Goal: Information Seeking & Learning: Learn about a topic

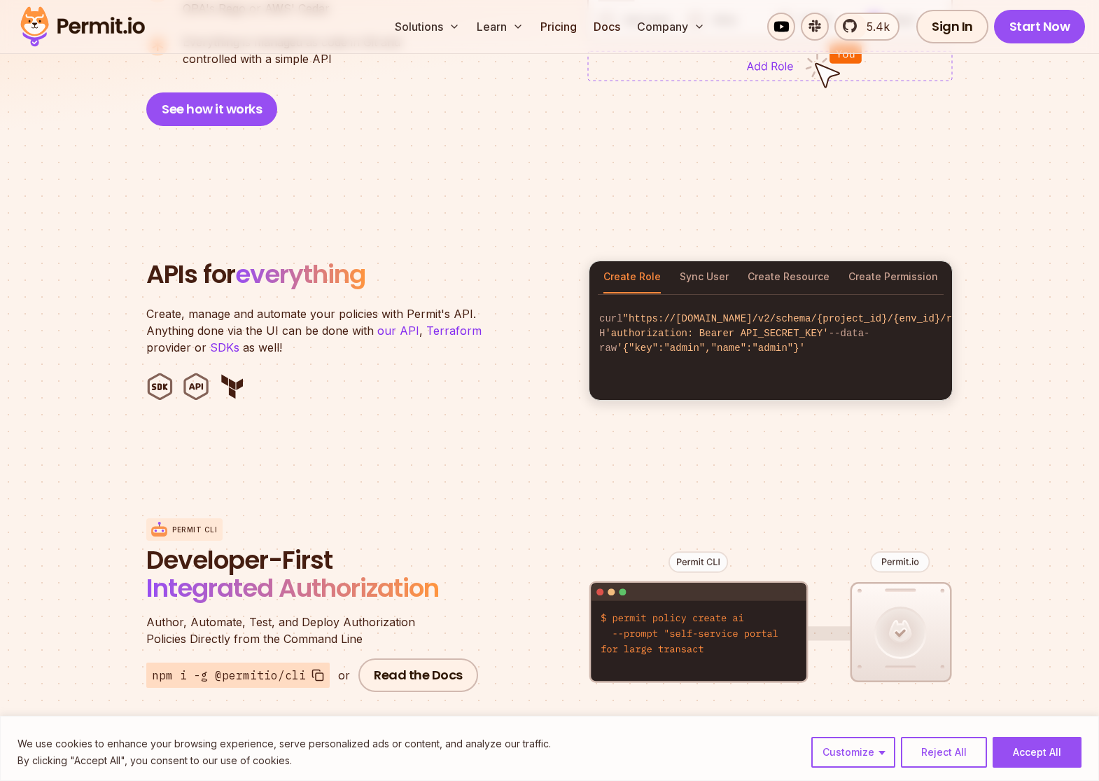
scroll to position [1283, 0]
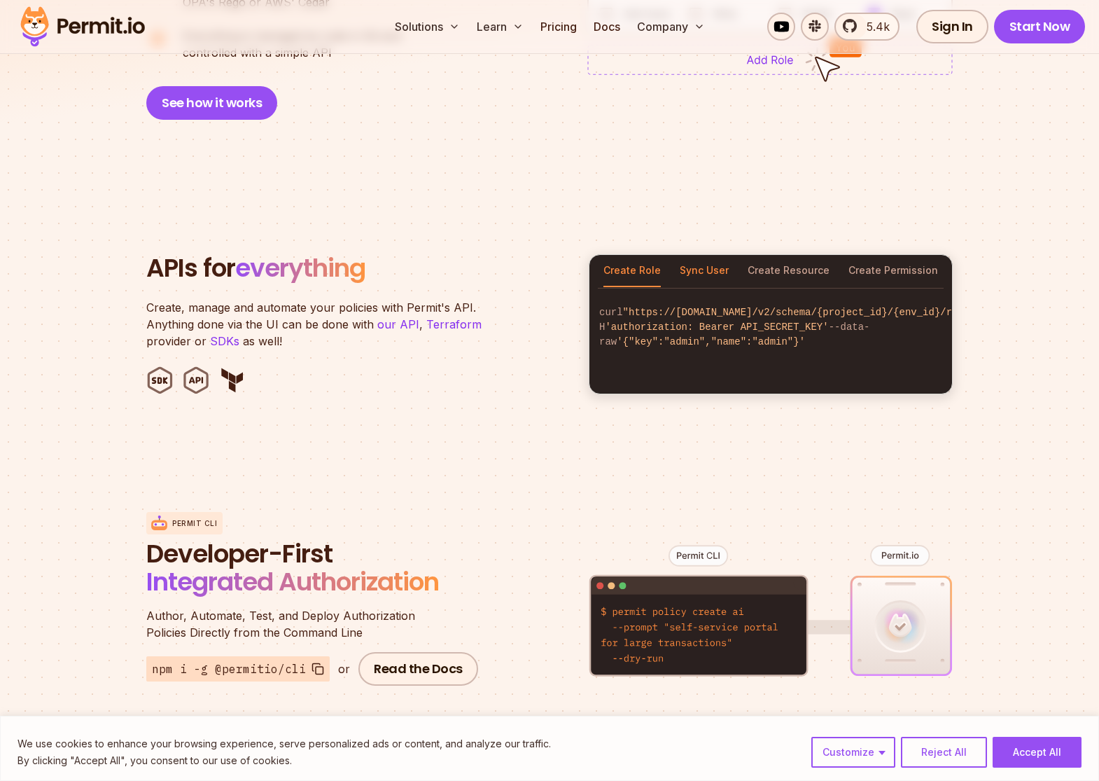
click at [716, 256] on button "Sync User" at bounding box center [704, 271] width 49 height 32
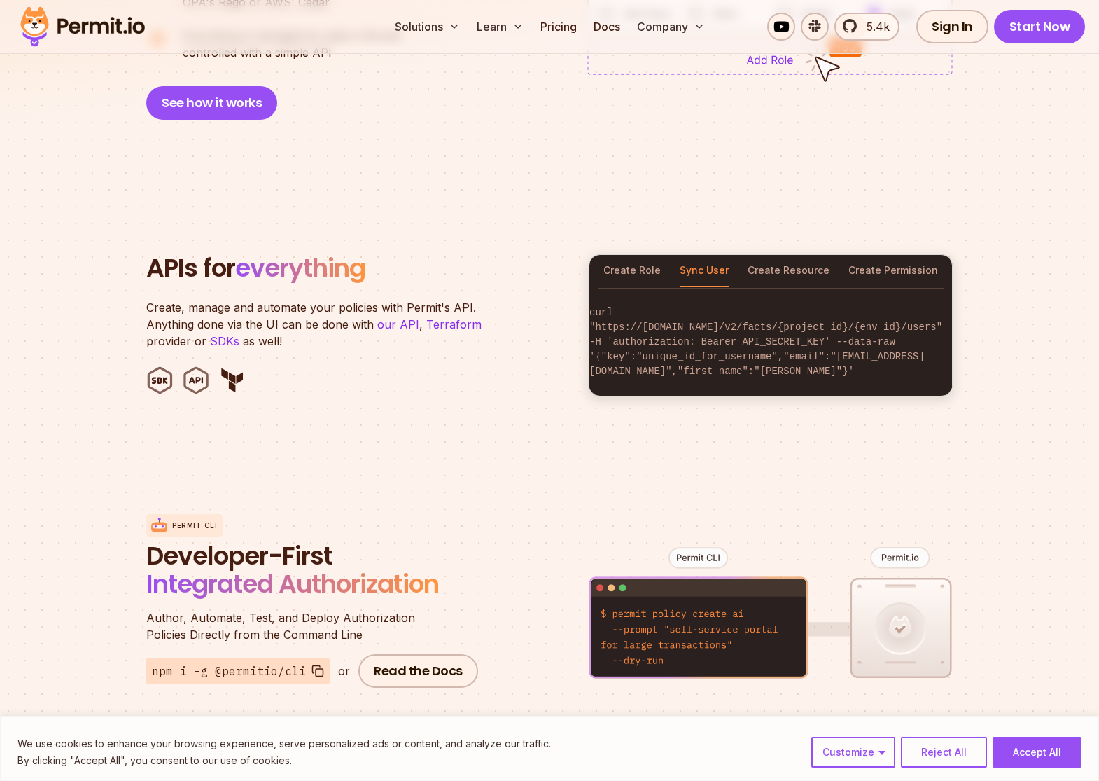
scroll to position [0, 0]
click at [820, 255] on button "Create Resource" at bounding box center [789, 271] width 82 height 32
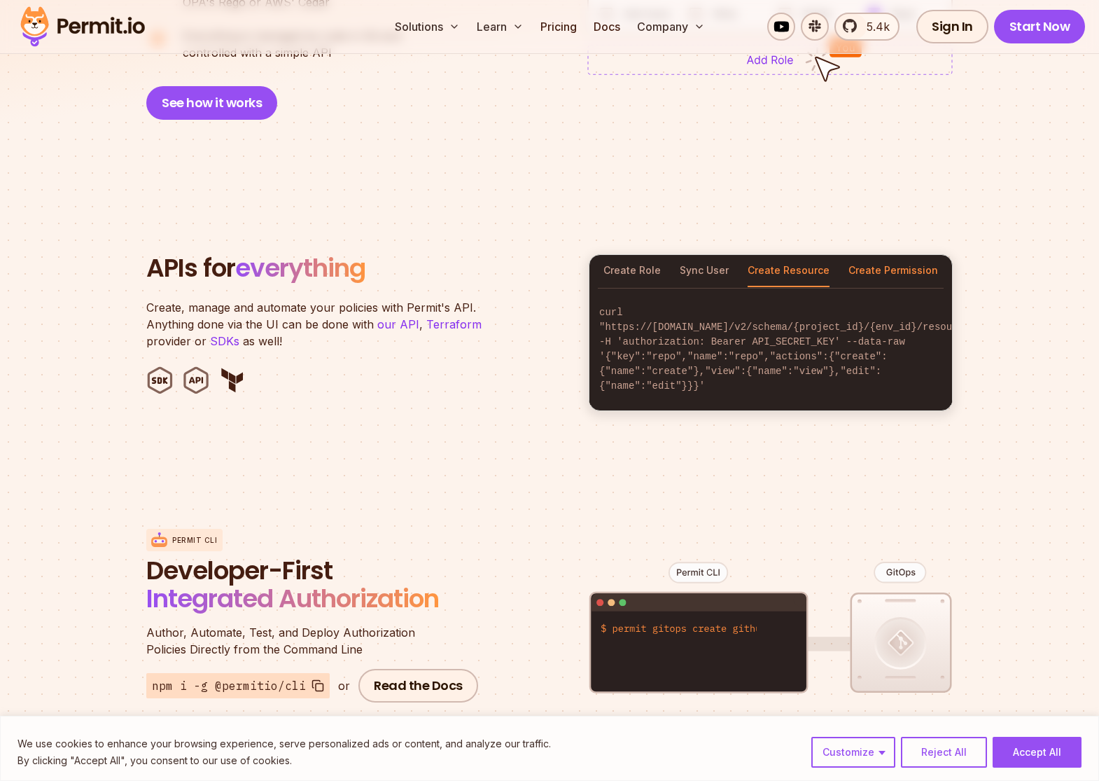
click at [904, 255] on button "Create Permission" at bounding box center [894, 271] width 90 height 32
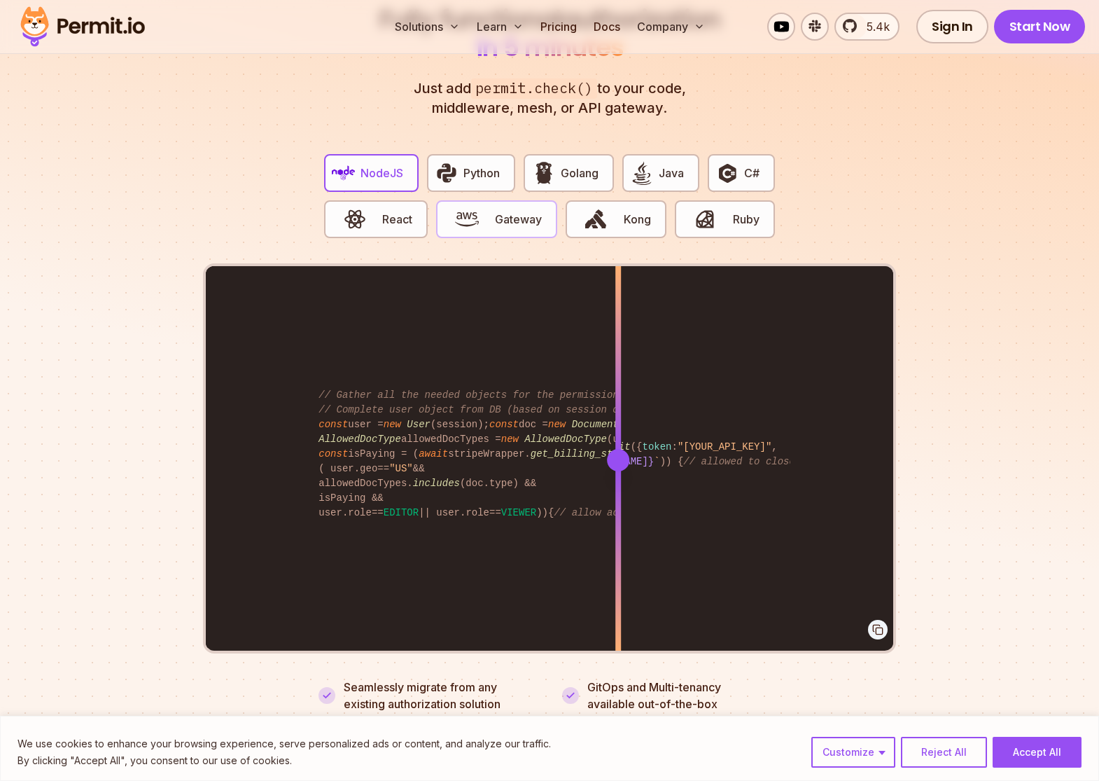
scroll to position [2713, 0]
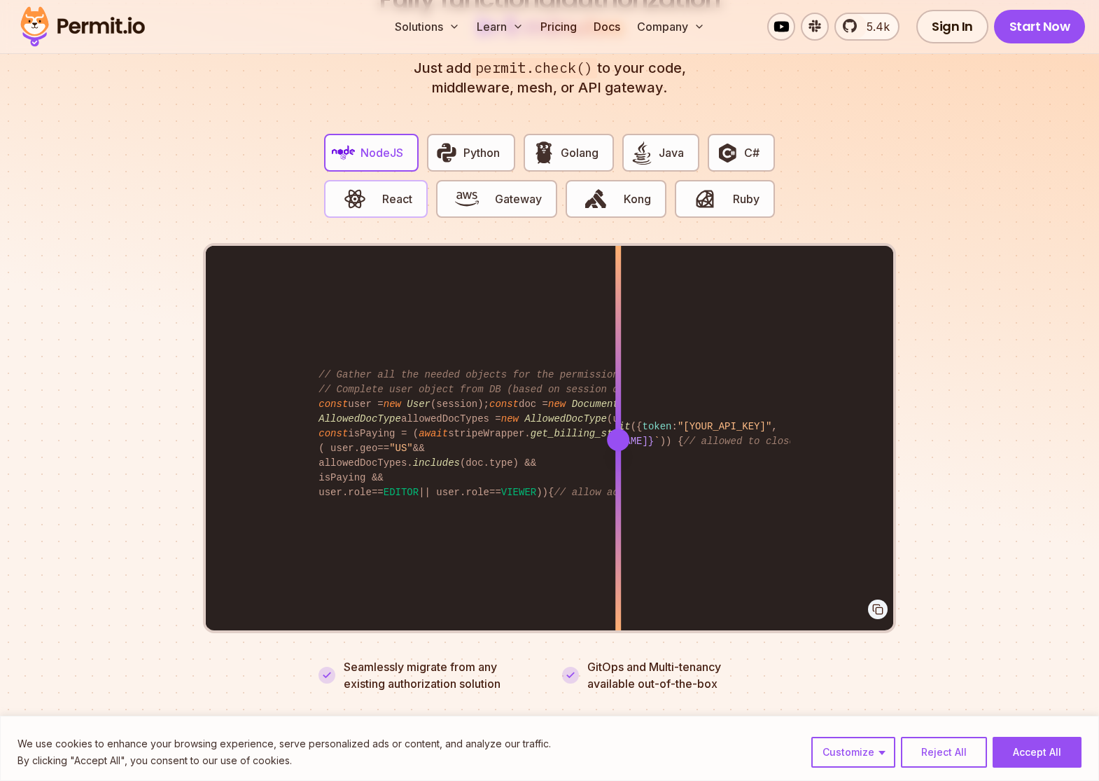
click at [373, 187] on span "button" at bounding box center [354, 199] width 47 height 24
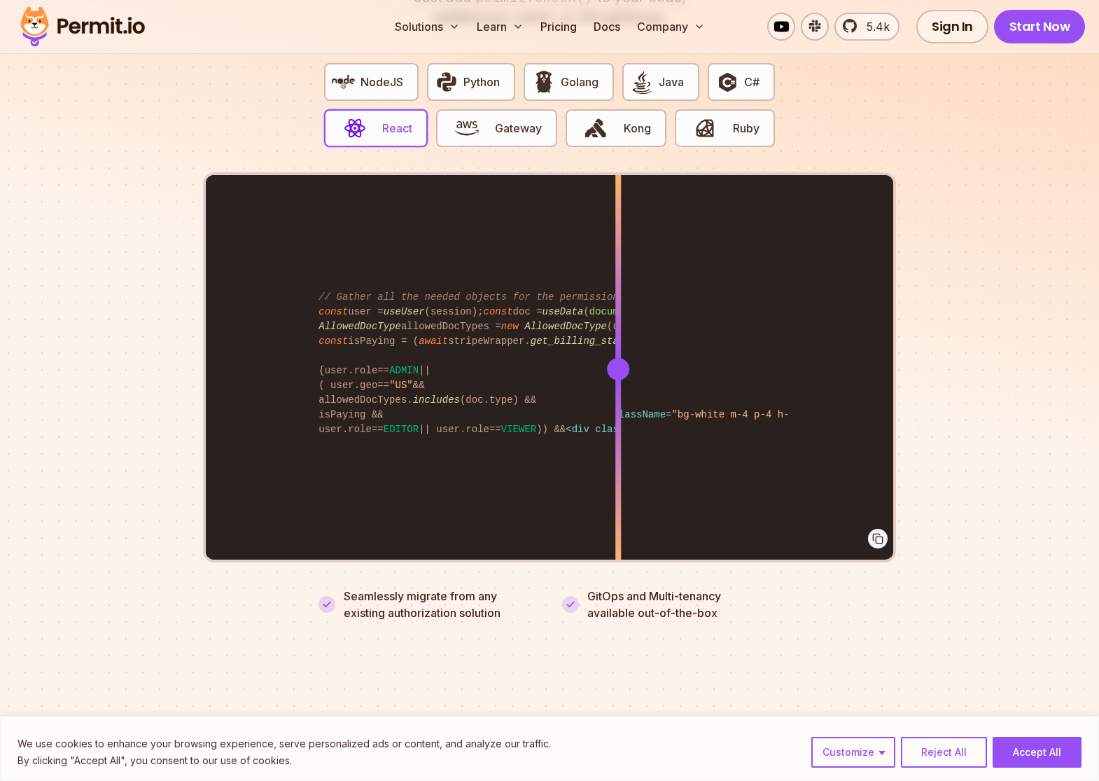
scroll to position [0, 52]
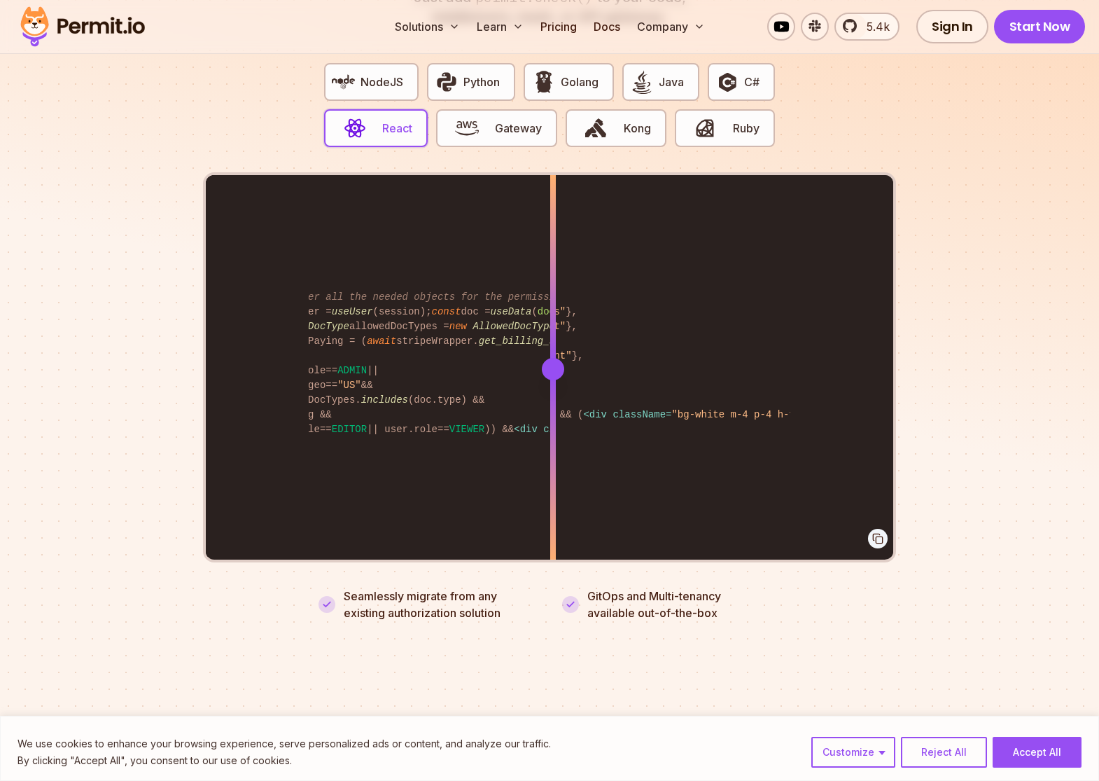
drag, startPoint x: 618, startPoint y: 360, endPoint x: 565, endPoint y: 450, distance: 104.5
click at [556, 450] on div at bounding box center [553, 368] width 6 height 386
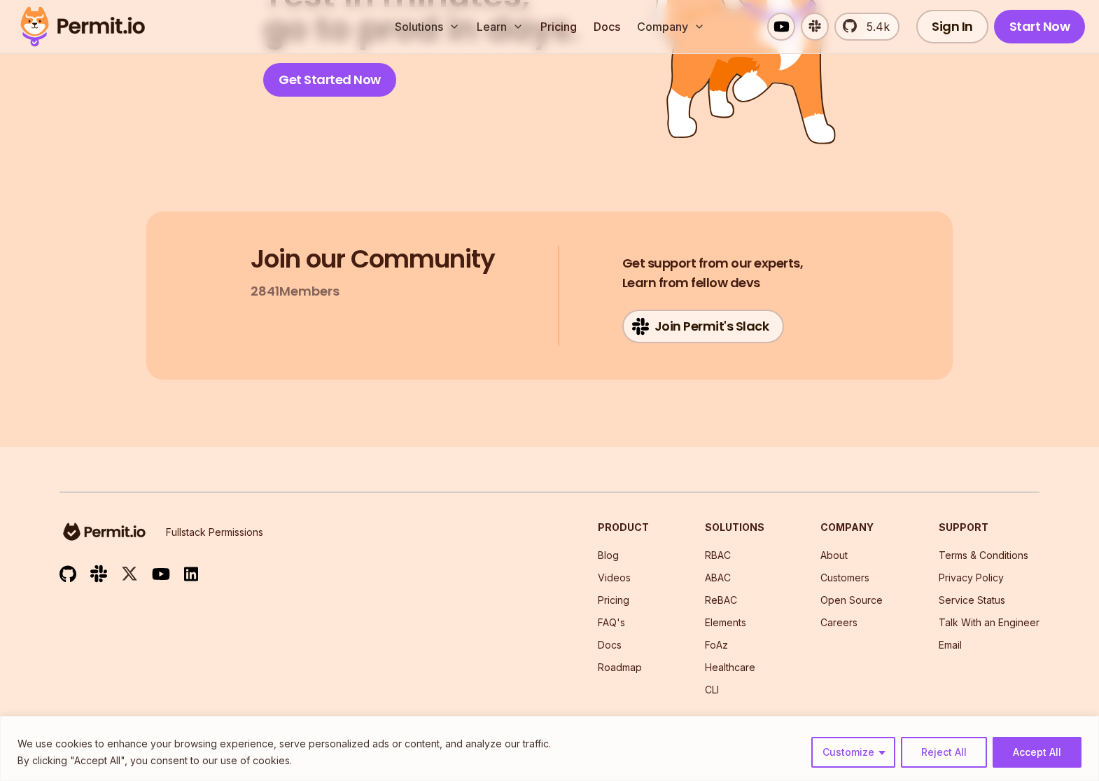
scroll to position [7357, 0]
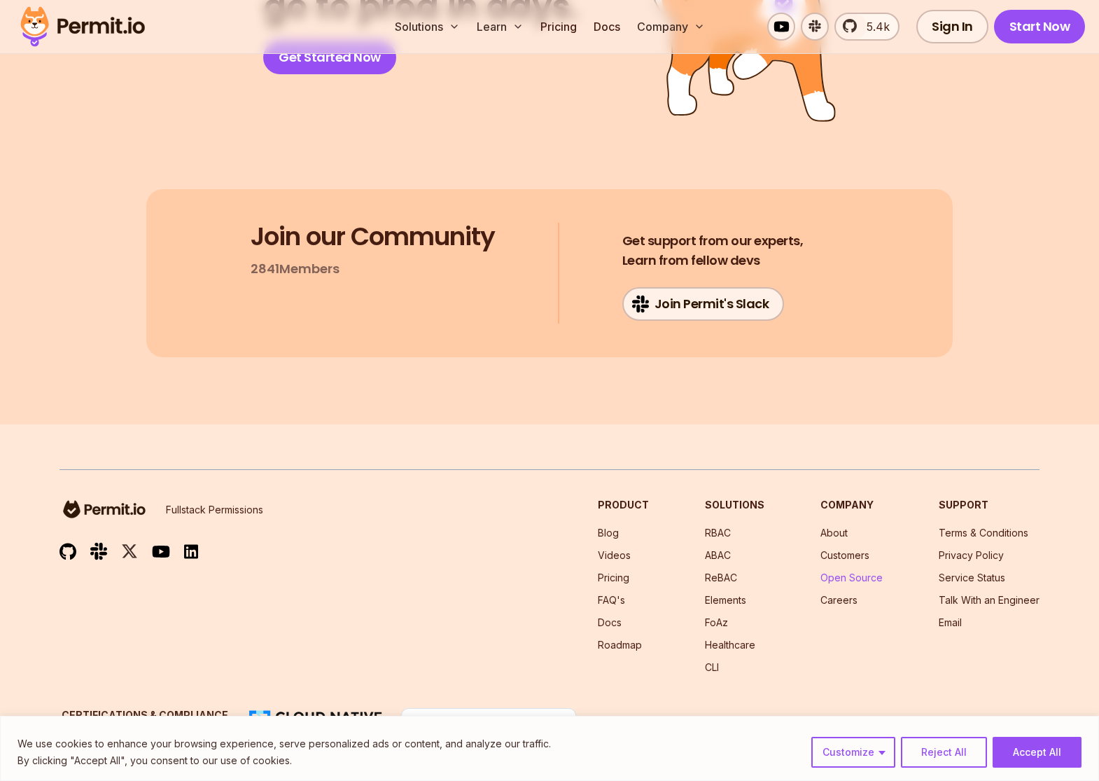
click at [856, 571] on link "Open Source" at bounding box center [852, 577] width 62 height 12
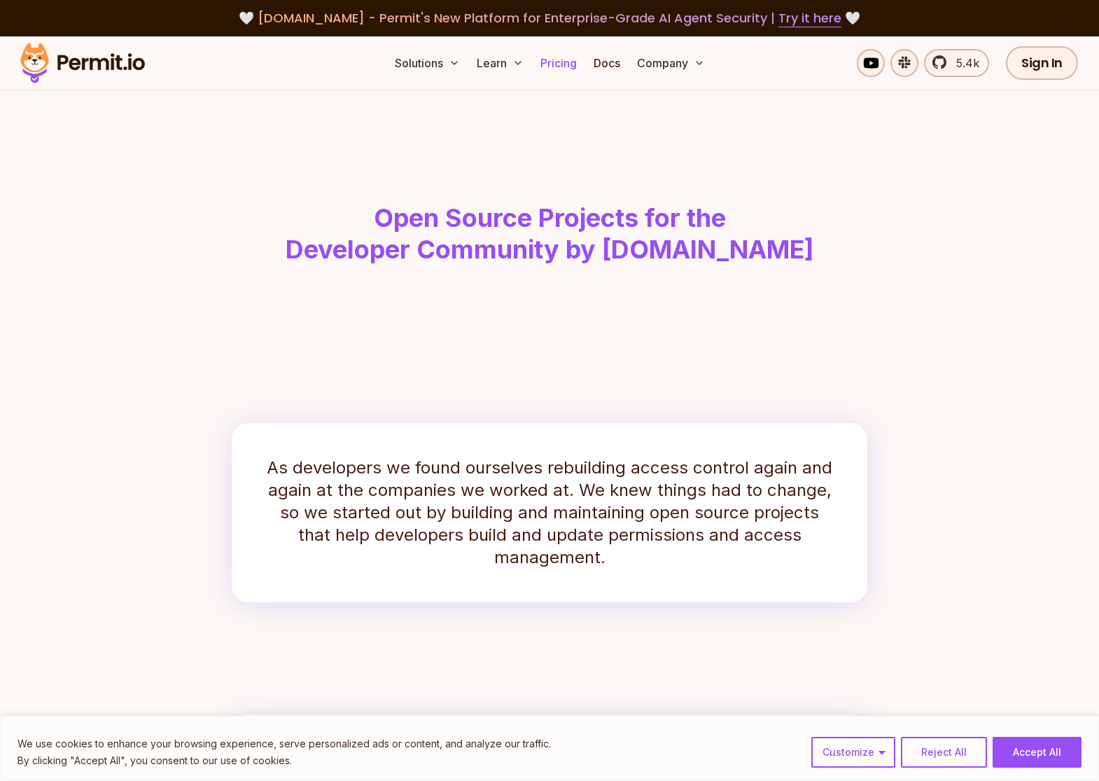
click at [564, 65] on link "Pricing" at bounding box center [559, 63] width 48 height 28
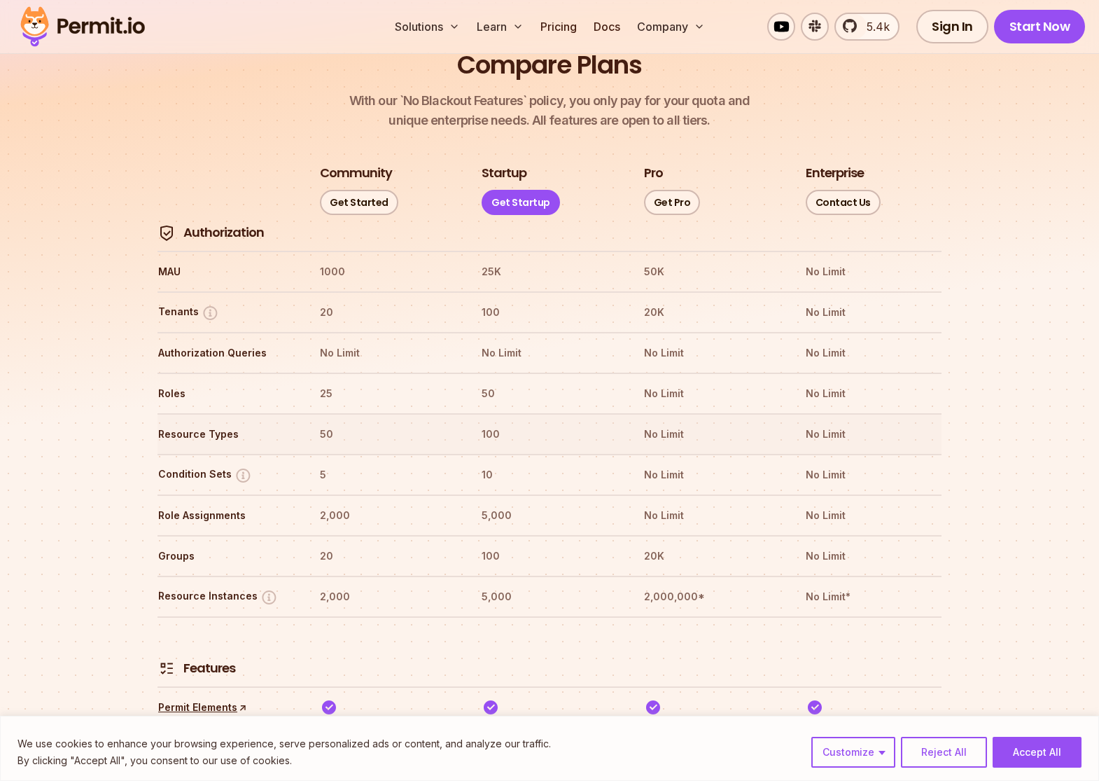
scroll to position [1601, 0]
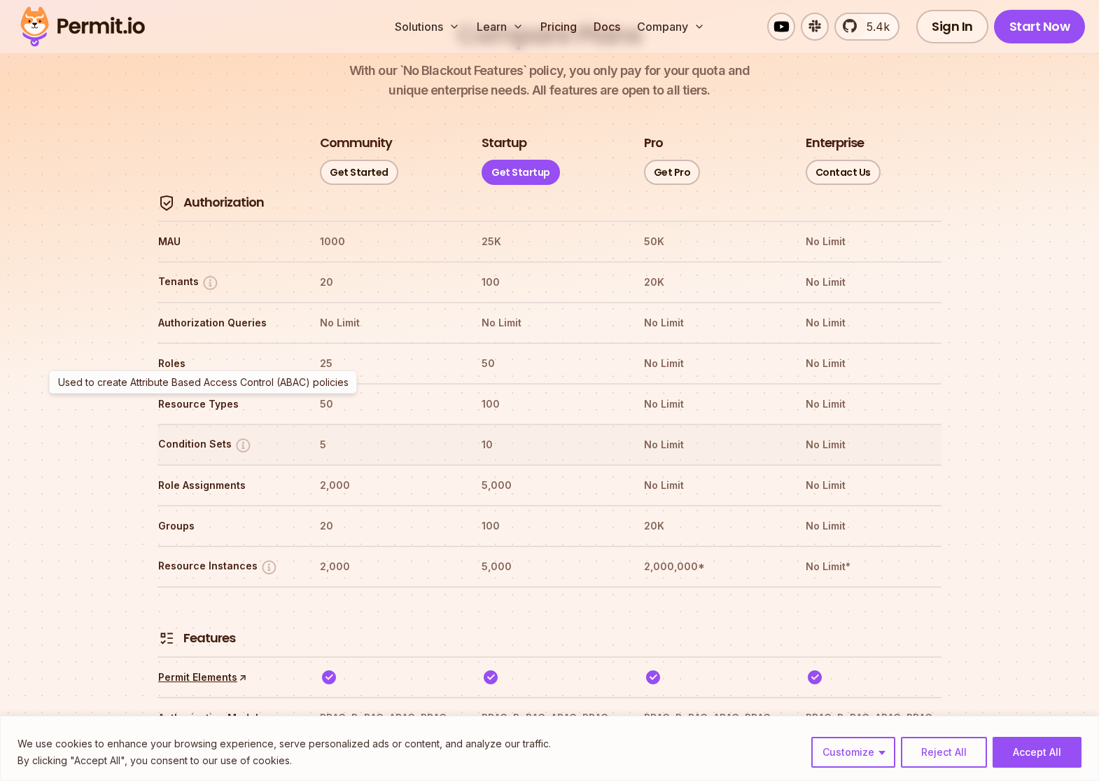
click at [237, 436] on img at bounding box center [244, 445] width 18 height 18
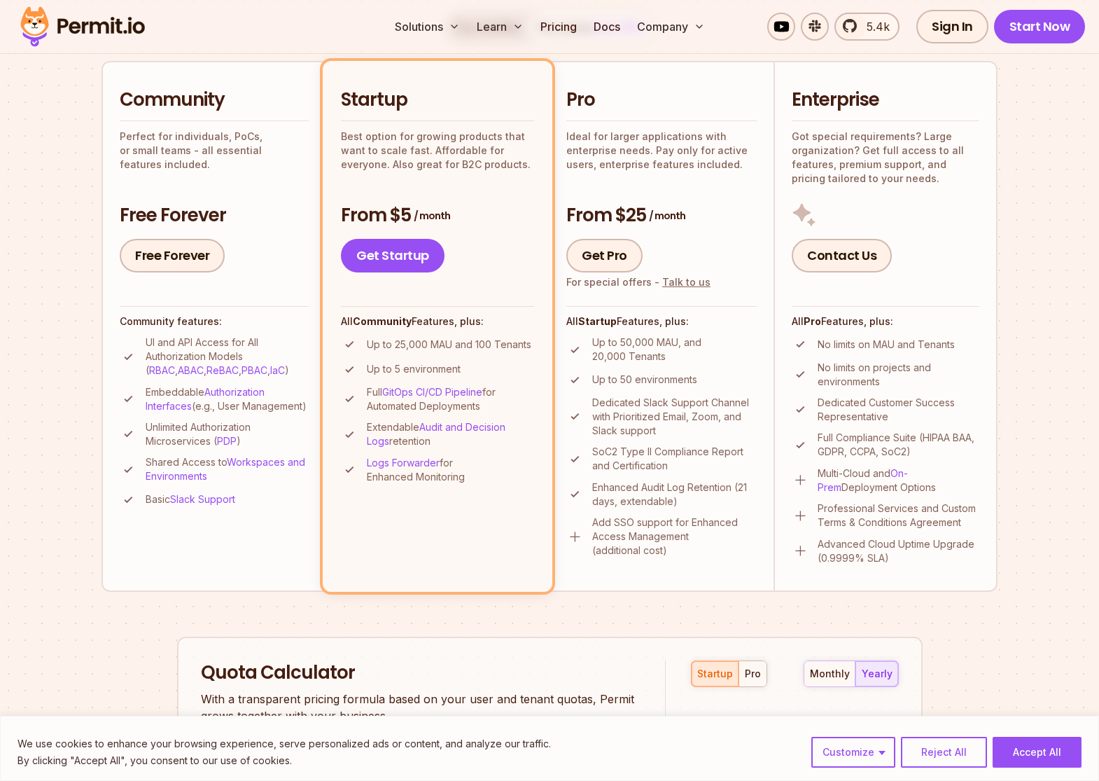
scroll to position [0, 0]
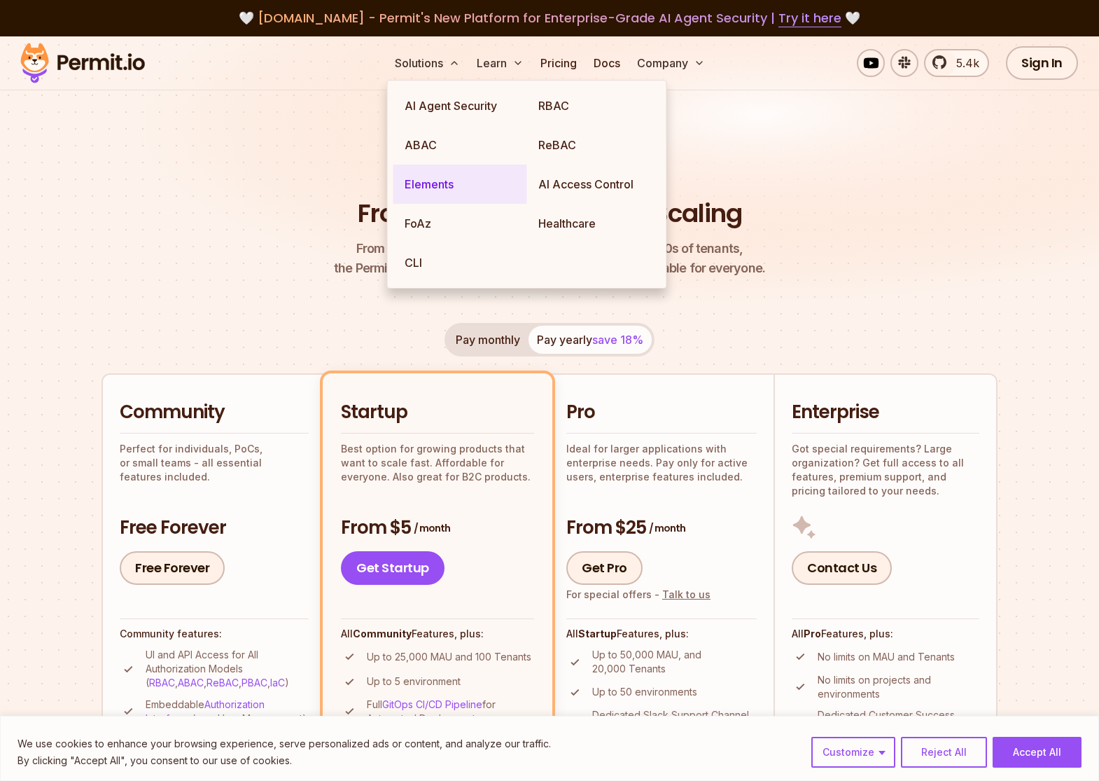
click at [455, 195] on link "Elements" at bounding box center [460, 184] width 134 height 39
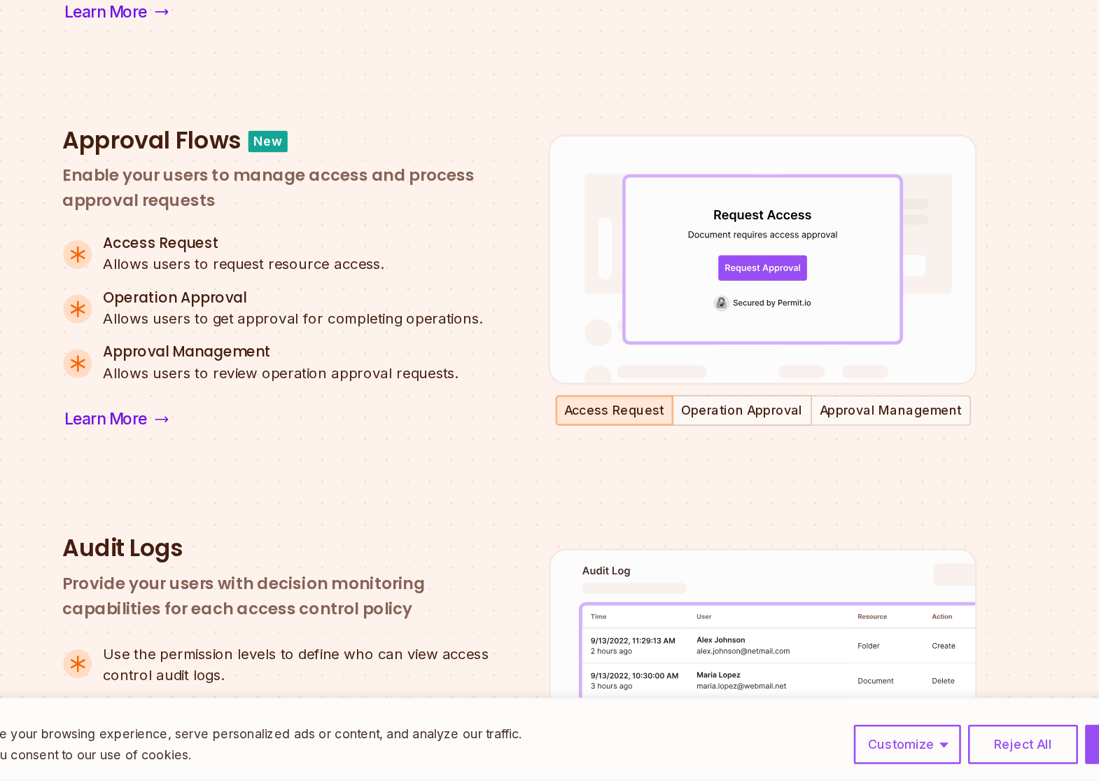
scroll to position [883, 0]
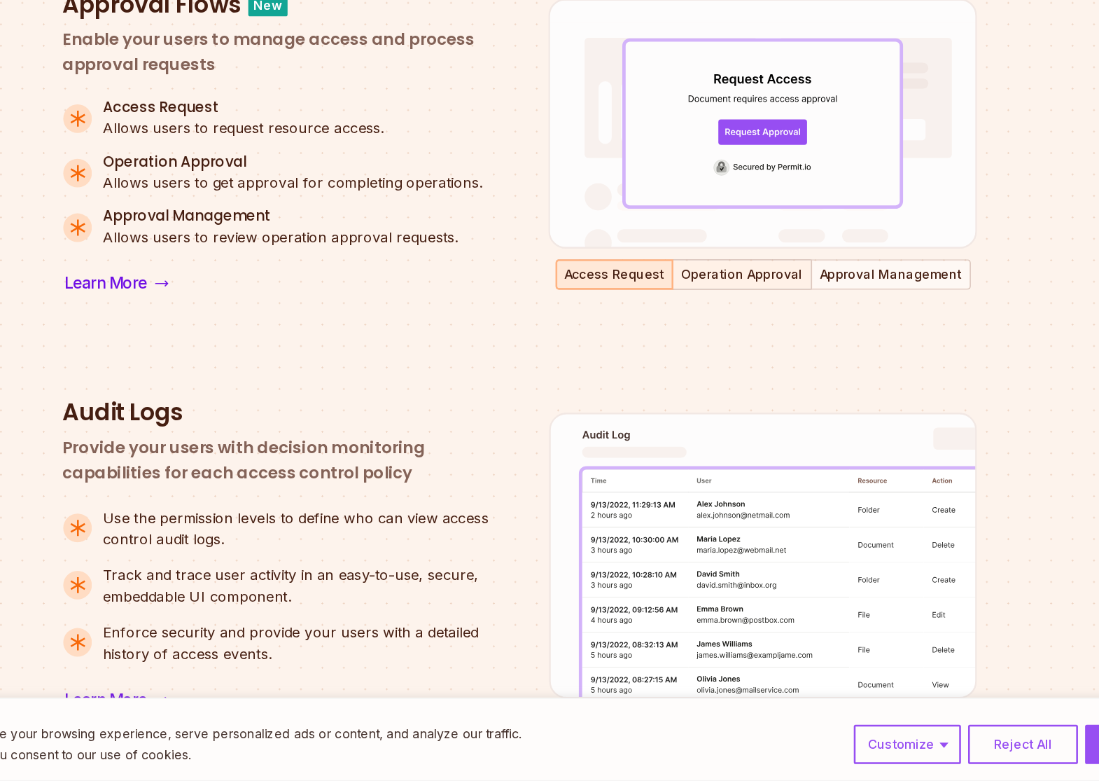
click at [732, 389] on button "Operation Approval" at bounding box center [724, 383] width 106 height 21
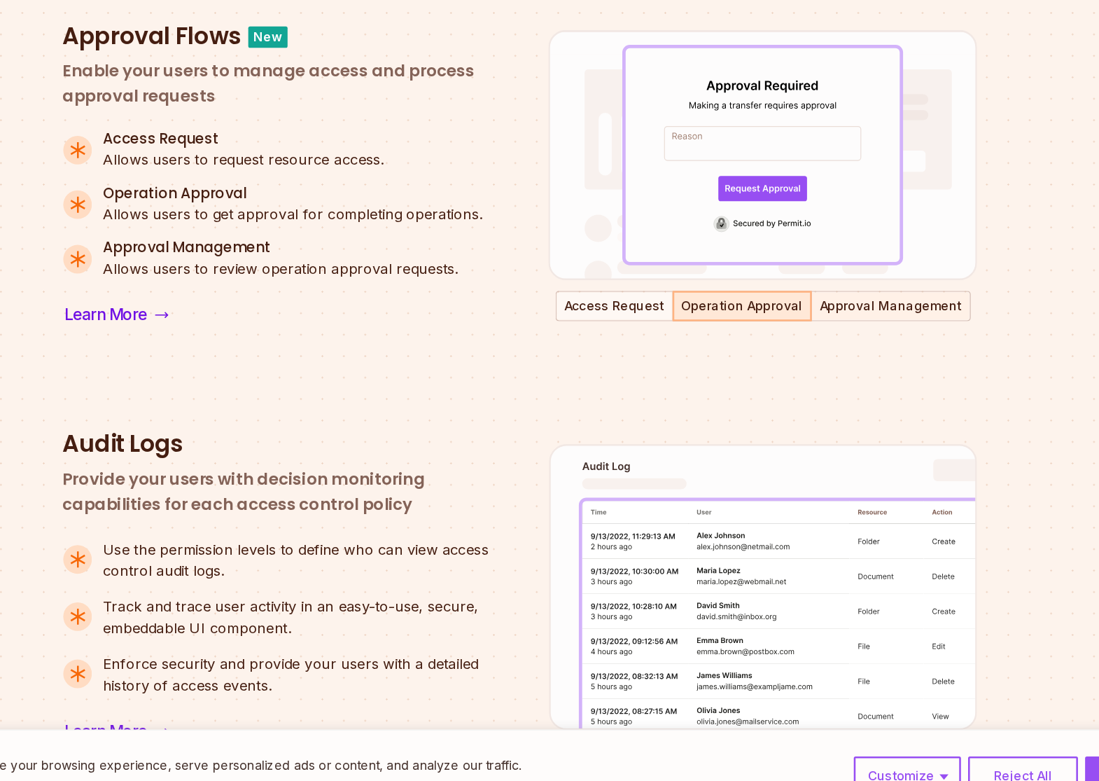
click at [807, 392] on button "Approval Management" at bounding box center [840, 383] width 123 height 21
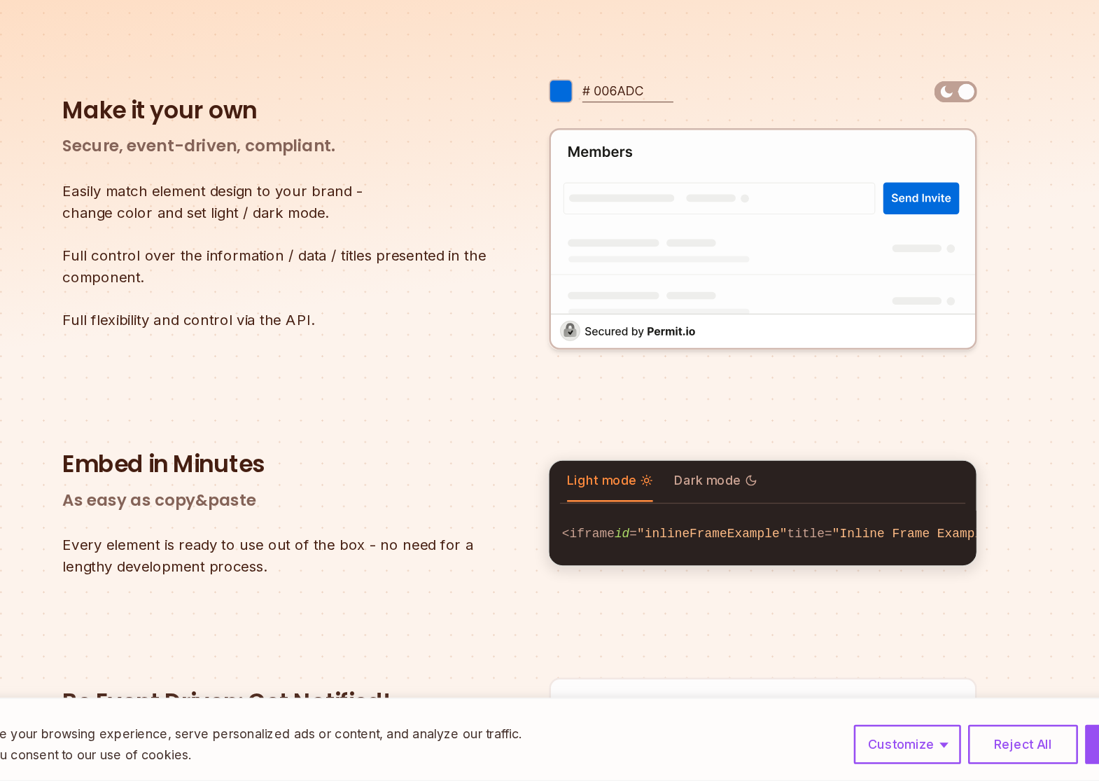
scroll to position [2003, 0]
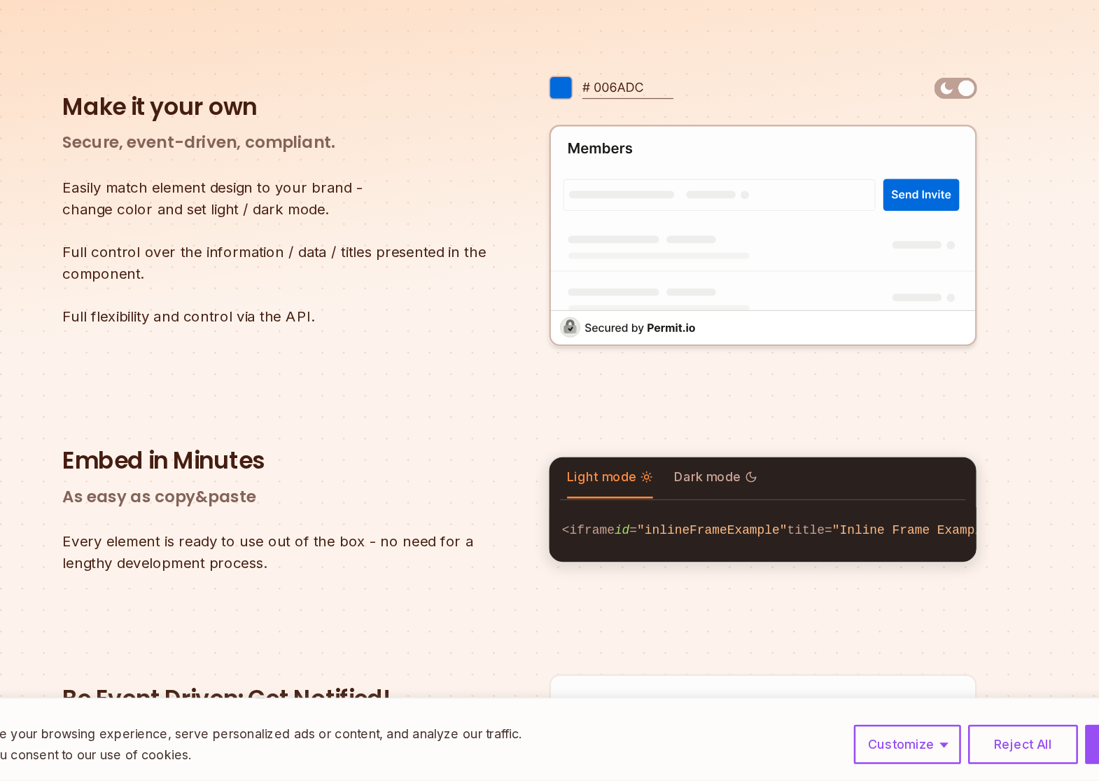
click at [897, 232] on img at bounding box center [899, 238] width 17 height 17
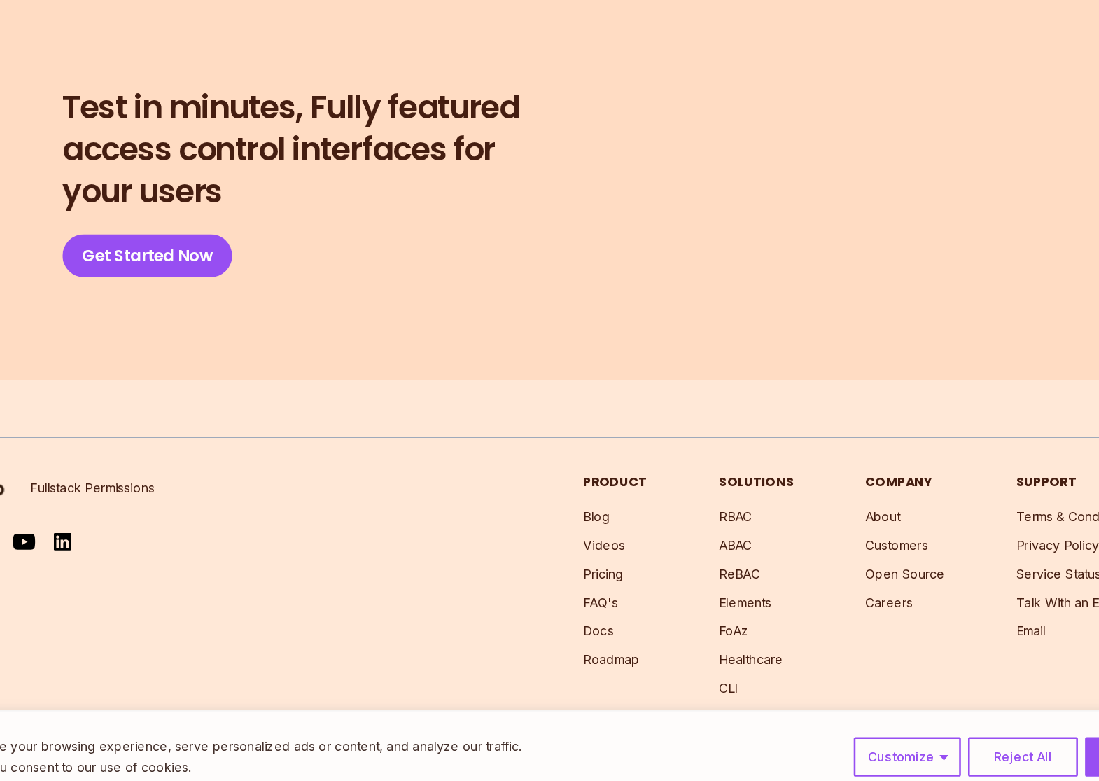
scroll to position [2568, 0]
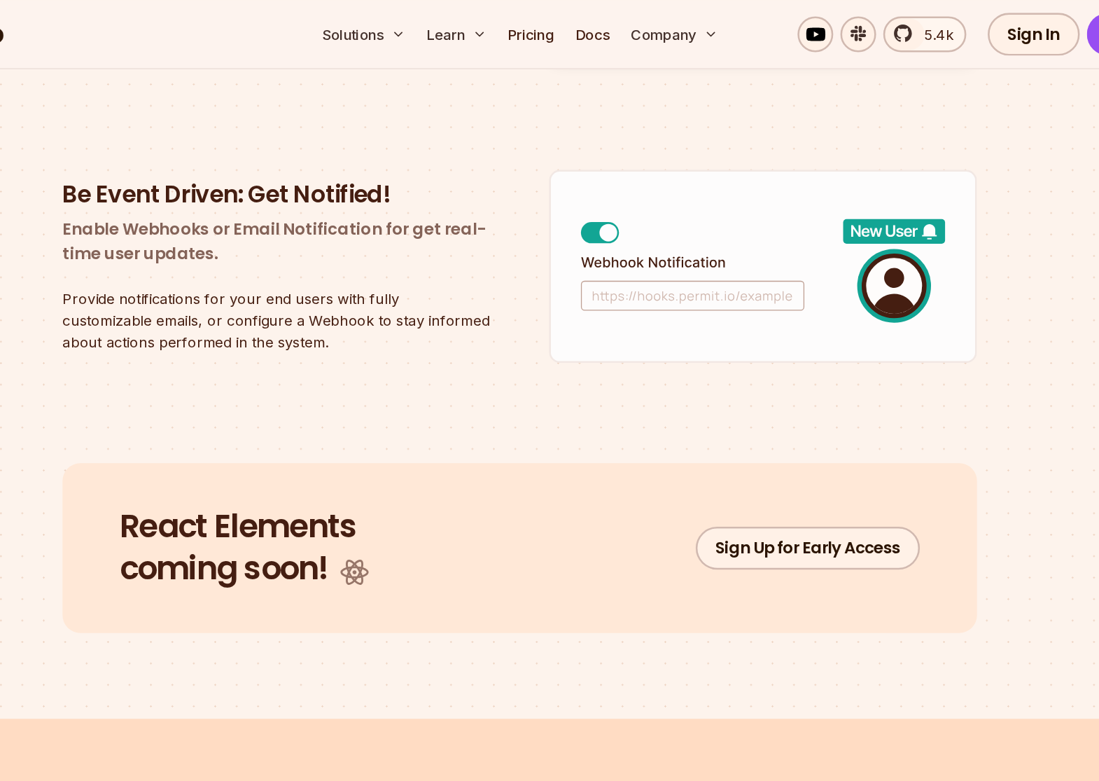
click at [709, 251] on img at bounding box center [740, 208] width 336 height 153
click at [704, 244] on img at bounding box center [740, 208] width 336 height 153
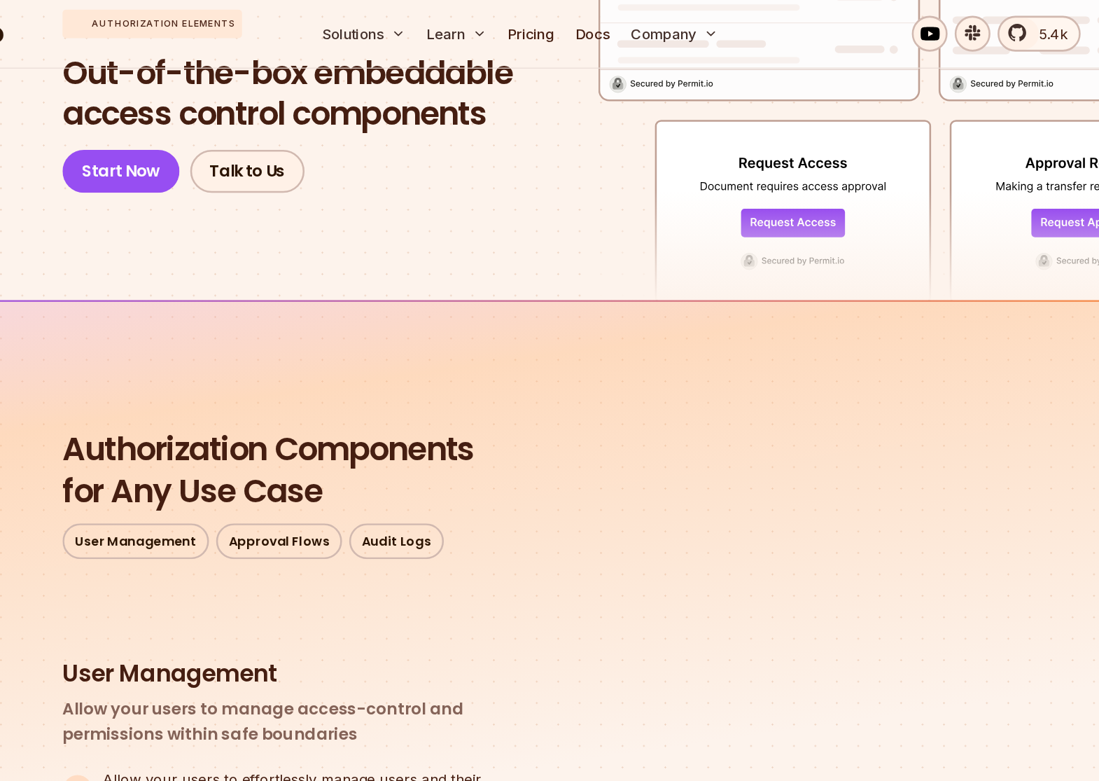
scroll to position [0, 0]
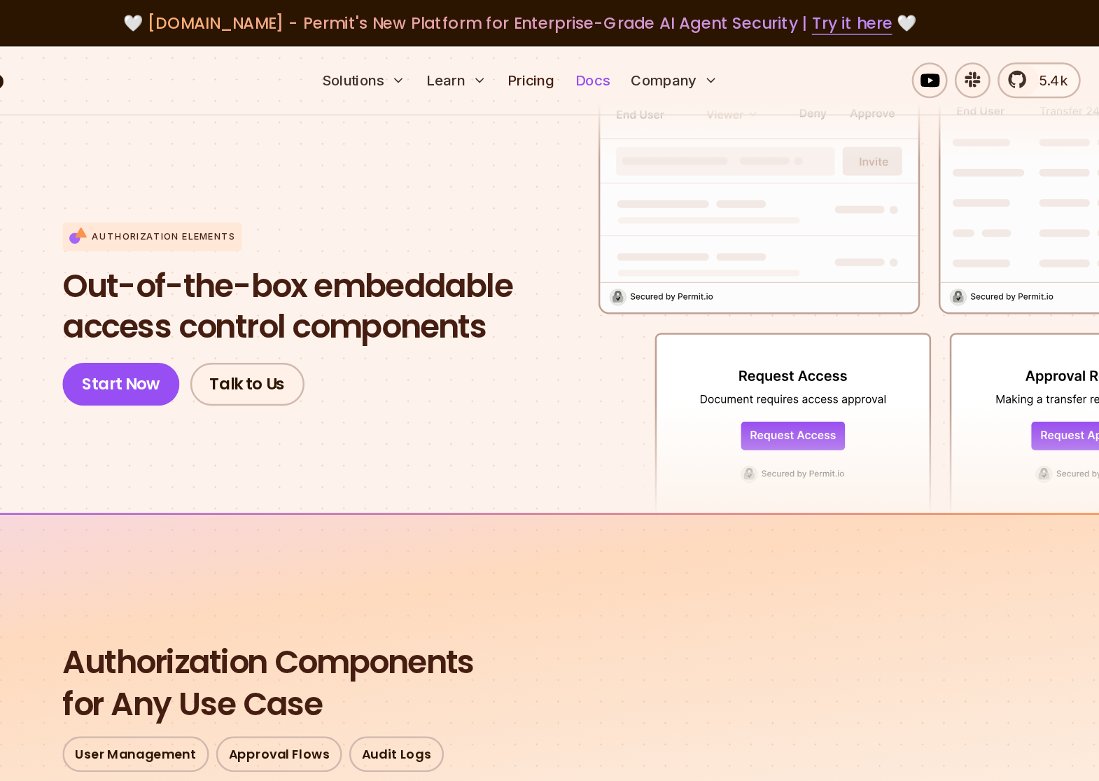
click at [608, 64] on link "Docs" at bounding box center [607, 63] width 38 height 28
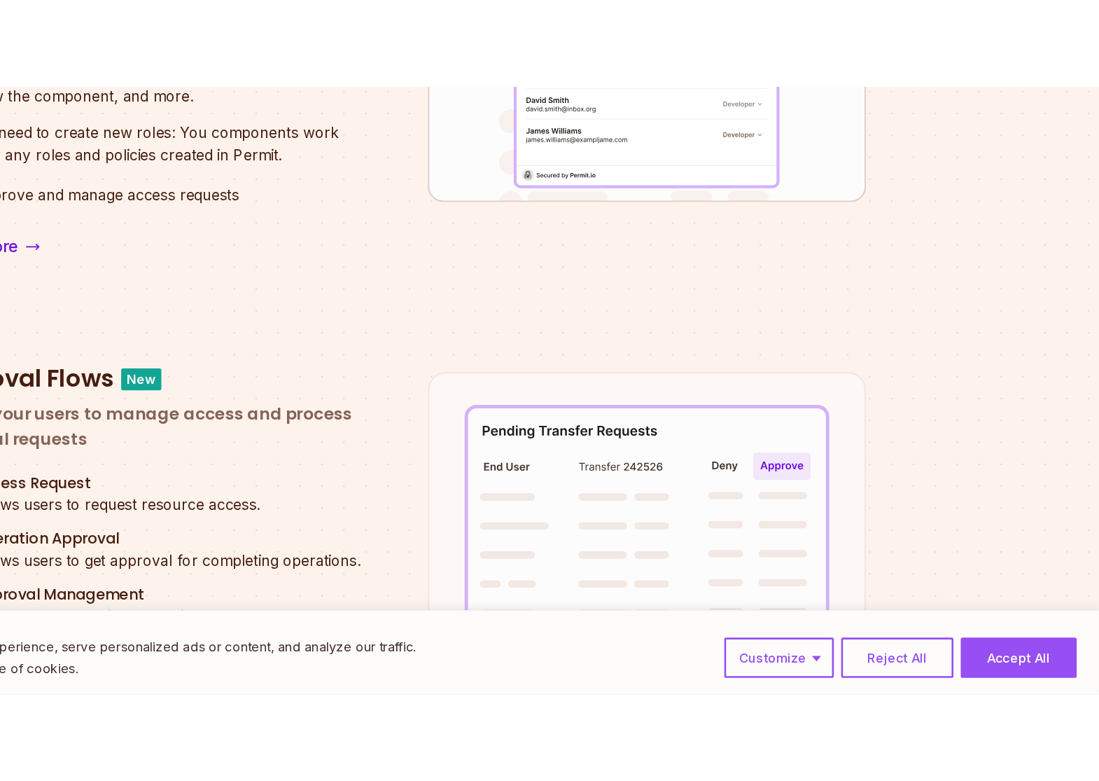
scroll to position [704, 0]
